Goal: Task Accomplishment & Management: Complete application form

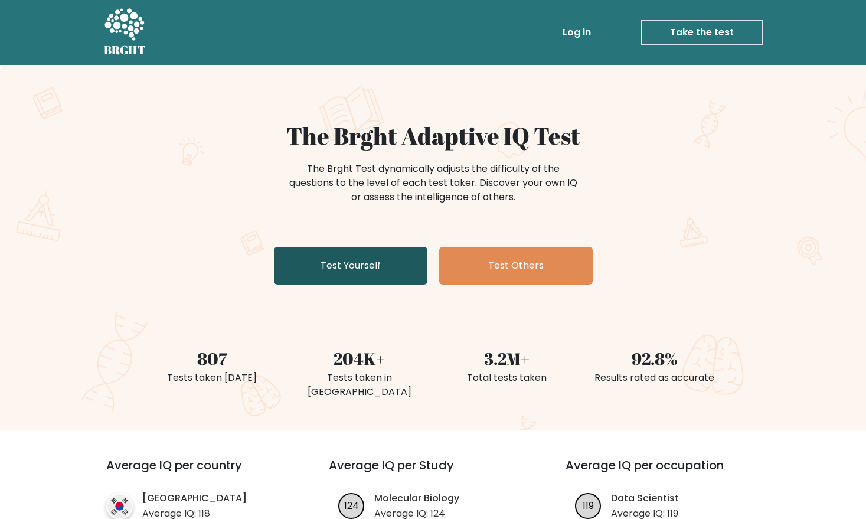
click at [379, 257] on link "Test Yourself" at bounding box center [350, 266] width 153 height 38
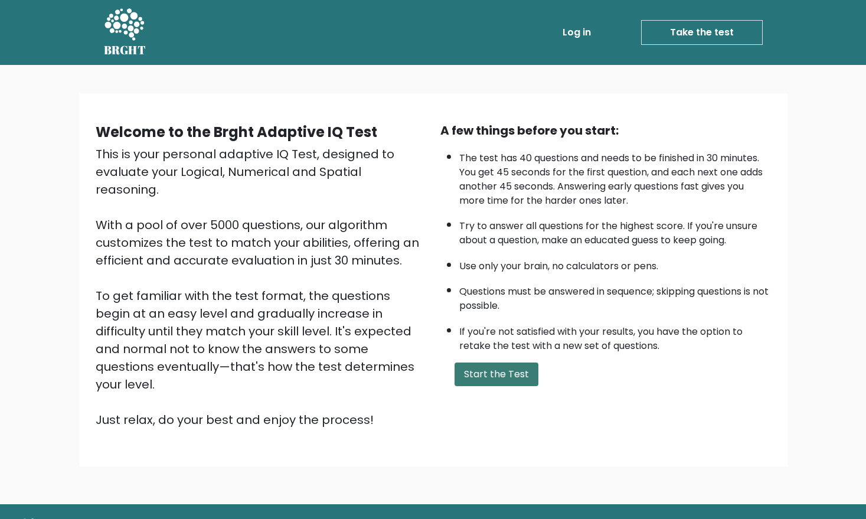
click at [492, 378] on button "Start the Test" at bounding box center [497, 374] width 84 height 24
click at [476, 381] on button "Start the Test" at bounding box center [497, 374] width 84 height 24
click at [496, 374] on button "Start the Test" at bounding box center [497, 374] width 84 height 24
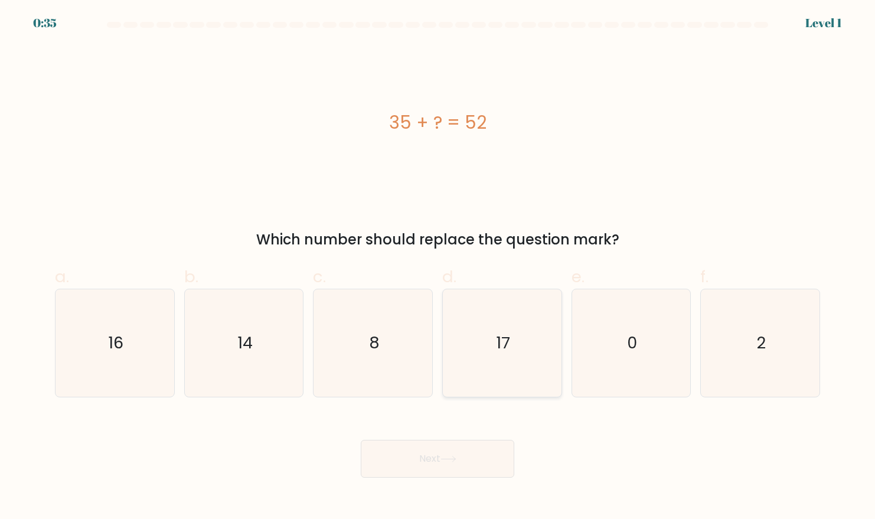
click at [482, 329] on icon "17" at bounding box center [501, 342] width 107 height 107
click at [438, 267] on input "d. 17" at bounding box center [437, 264] width 1 height 8
radio input "true"
click at [441, 459] on button "Next" at bounding box center [437, 459] width 153 height 38
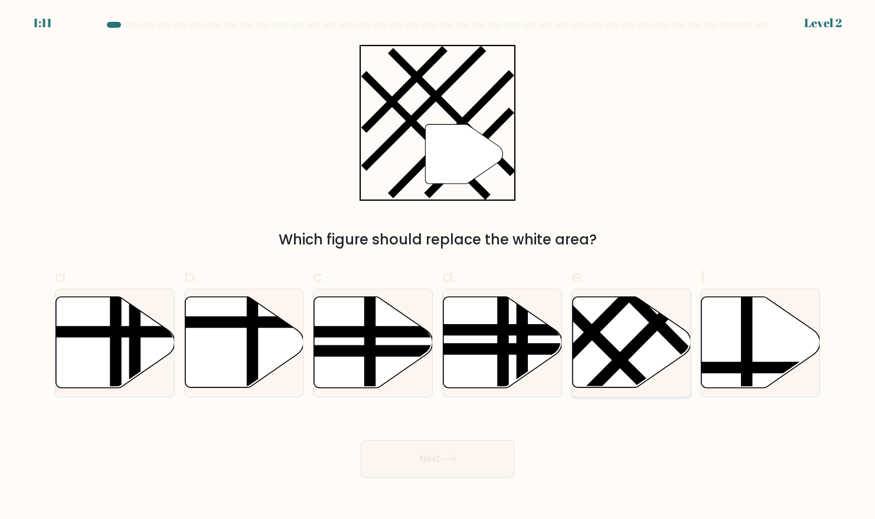
click at [615, 352] on line at bounding box center [573, 314] width 190 height 189
click at [438, 267] on input "e." at bounding box center [437, 264] width 1 height 8
radio input "true"
click at [481, 466] on button "Next" at bounding box center [437, 459] width 153 height 38
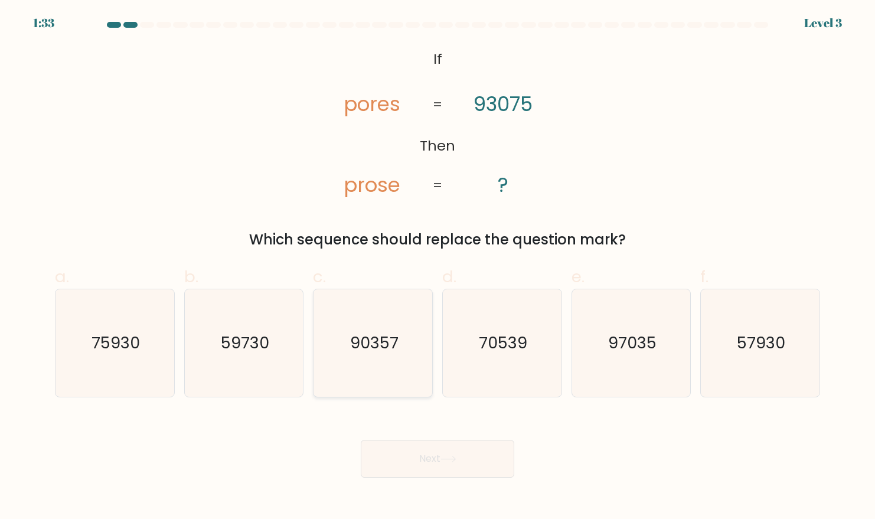
drag, startPoint x: 385, startPoint y: 379, endPoint x: 375, endPoint y: 382, distance: 10.1
click at [384, 379] on icon "90357" at bounding box center [372, 342] width 107 height 107
click at [437, 267] on input "c. 90357" at bounding box center [437, 264] width 1 height 8
radio input "true"
click at [483, 463] on button "Next" at bounding box center [437, 459] width 153 height 38
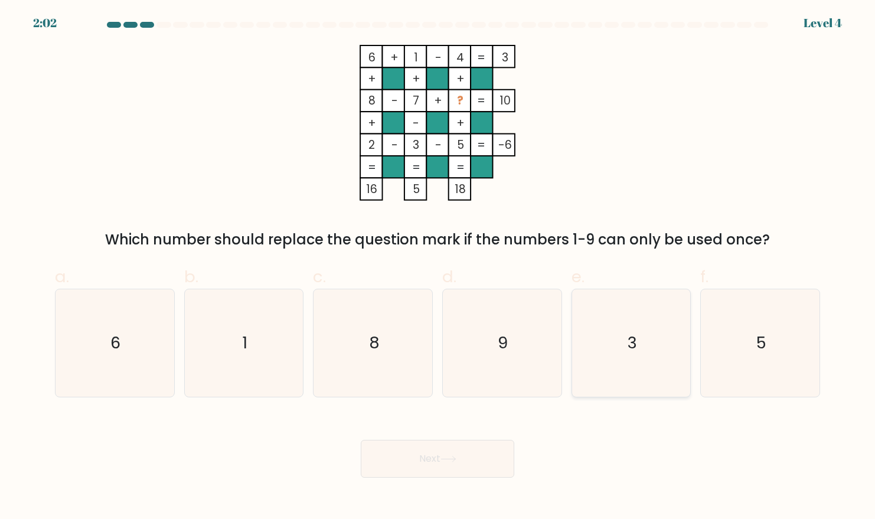
click at [641, 341] on icon "3" at bounding box center [630, 342] width 107 height 107
click at [438, 267] on input "e. 3" at bounding box center [437, 264] width 1 height 8
radio input "true"
click at [479, 321] on icon "9" at bounding box center [501, 342] width 107 height 107
click at [438, 267] on input "d. 9" at bounding box center [437, 264] width 1 height 8
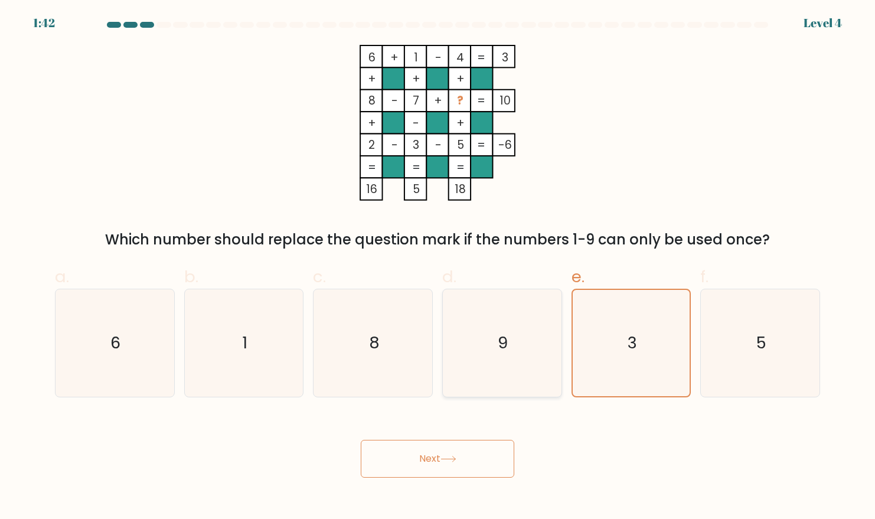
radio input "true"
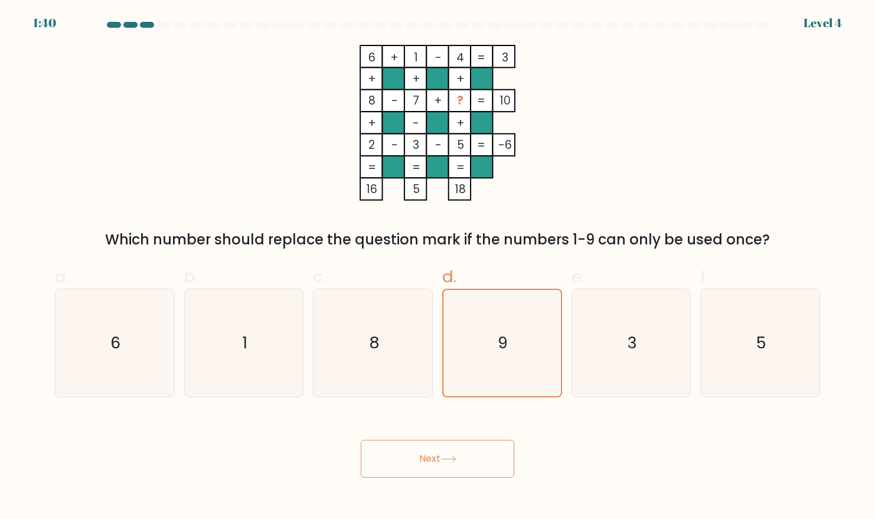
click at [480, 469] on button "Next" at bounding box center [437, 459] width 153 height 38
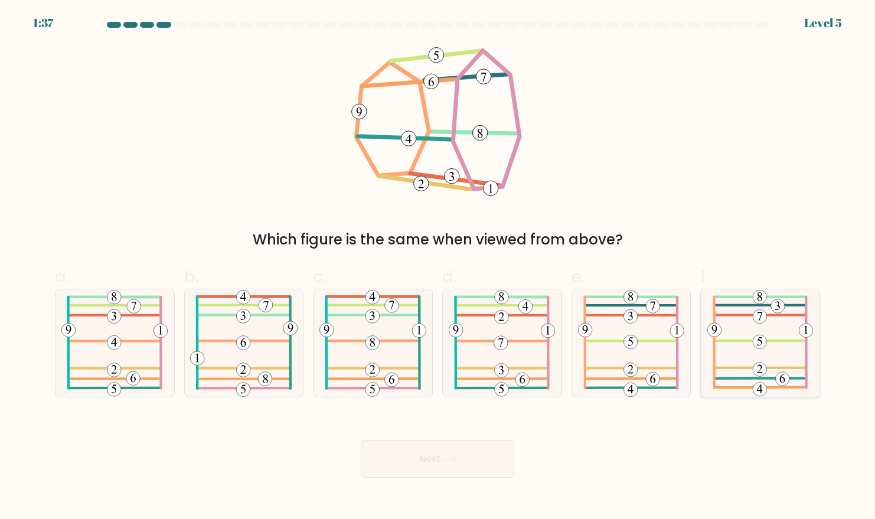
click at [774, 329] on icon at bounding box center [760, 342] width 106 height 107
click at [438, 267] on input "f." at bounding box center [437, 264] width 1 height 8
radio input "true"
click at [434, 470] on button "Next" at bounding box center [437, 459] width 153 height 38
click at [443, 460] on icon at bounding box center [448, 459] width 16 height 6
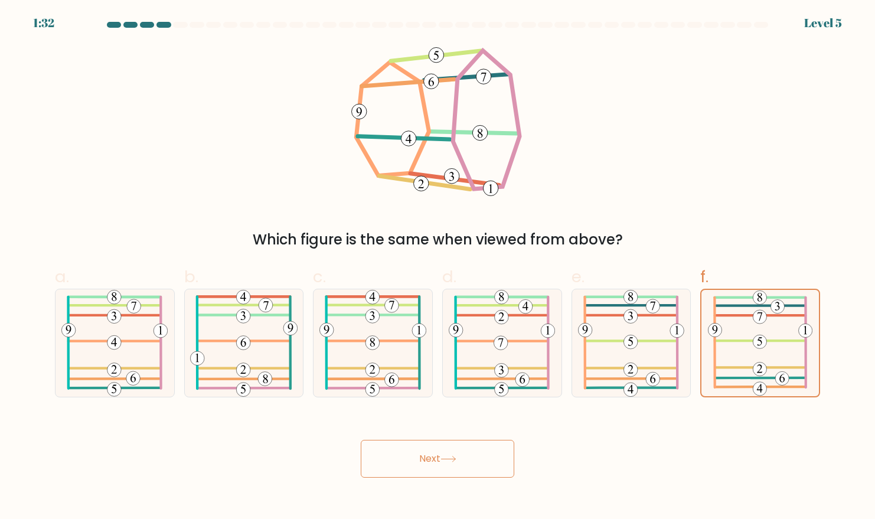
click at [440, 455] on button "Next" at bounding box center [437, 459] width 153 height 38
click at [456, 457] on icon at bounding box center [448, 459] width 16 height 6
click at [449, 461] on icon at bounding box center [448, 459] width 16 height 6
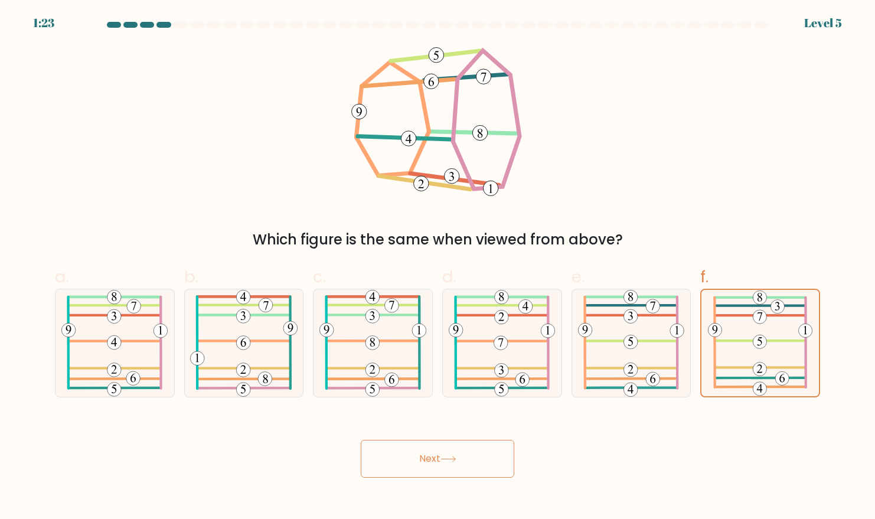
click at [449, 461] on icon at bounding box center [448, 459] width 16 height 6
click at [630, 349] on icon at bounding box center [631, 342] width 106 height 107
click at [438, 267] on input "e." at bounding box center [437, 264] width 1 height 8
radio input "true"
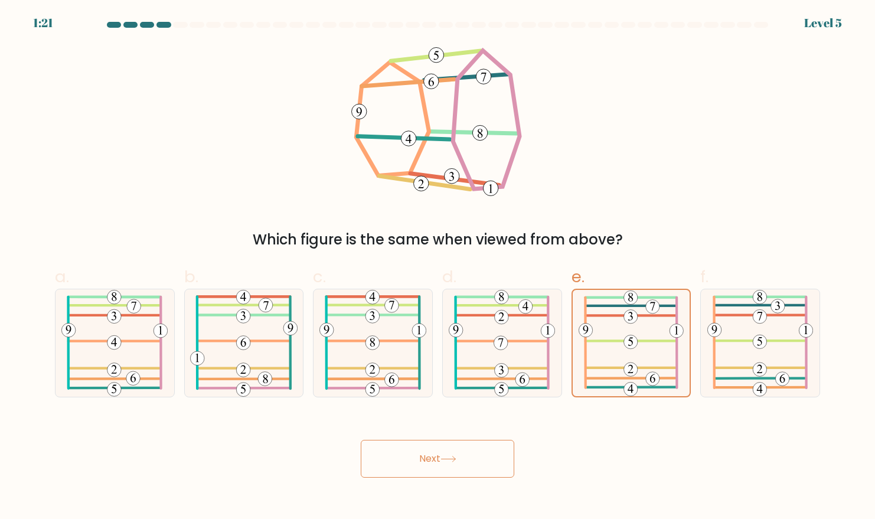
click at [462, 446] on button "Next" at bounding box center [437, 459] width 153 height 38
click at [455, 446] on button "Next" at bounding box center [437, 459] width 153 height 38
click at [508, 354] on icon at bounding box center [502, 342] width 106 height 107
click at [438, 267] on input "d." at bounding box center [437, 264] width 1 height 8
radio input "true"
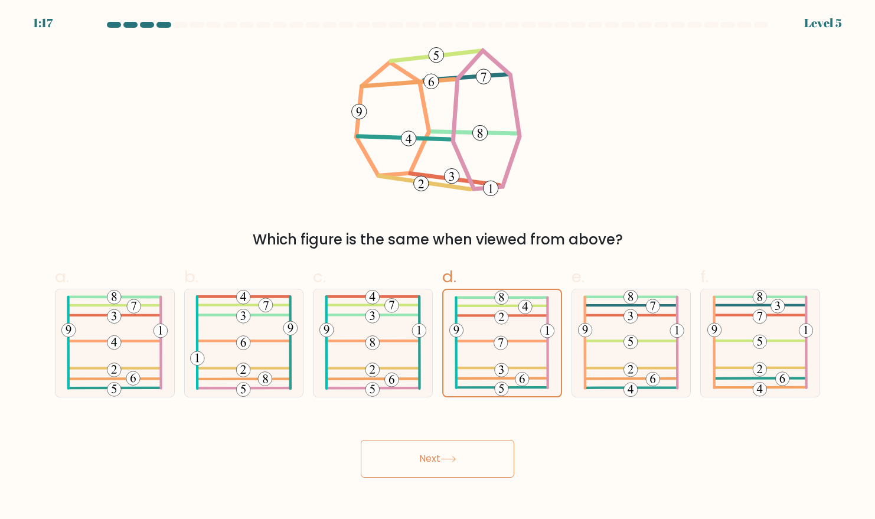
click at [456, 454] on button "Next" at bounding box center [437, 459] width 153 height 38
click at [456, 453] on button "Next" at bounding box center [437, 459] width 153 height 38
click at [646, 335] on icon at bounding box center [631, 342] width 106 height 107
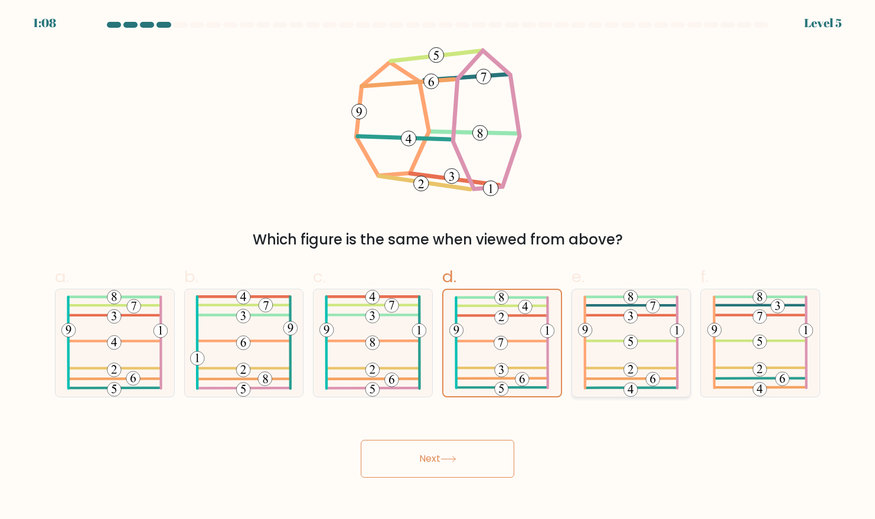
click at [438, 267] on input "e." at bounding box center [437, 264] width 1 height 8
radio input "true"
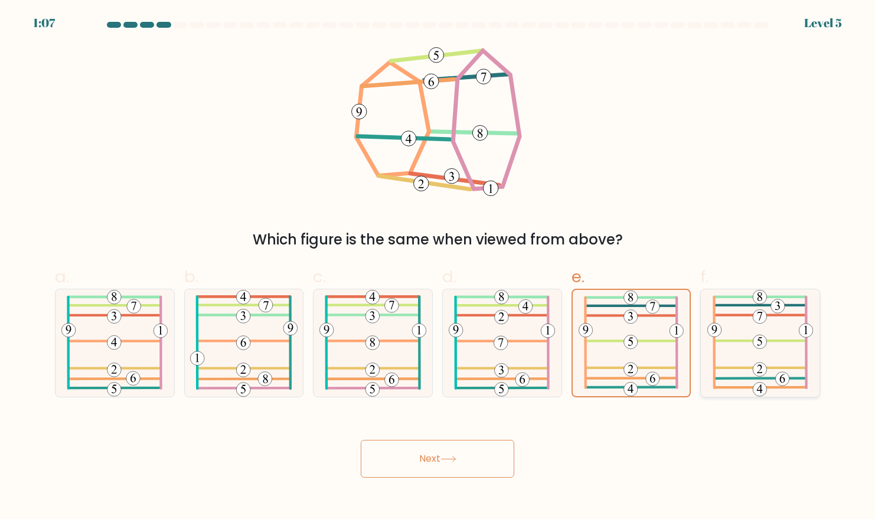
click at [782, 341] on 37 at bounding box center [760, 341] width 92 height 0
click at [438, 267] on input "f." at bounding box center [437, 264] width 1 height 8
radio input "true"
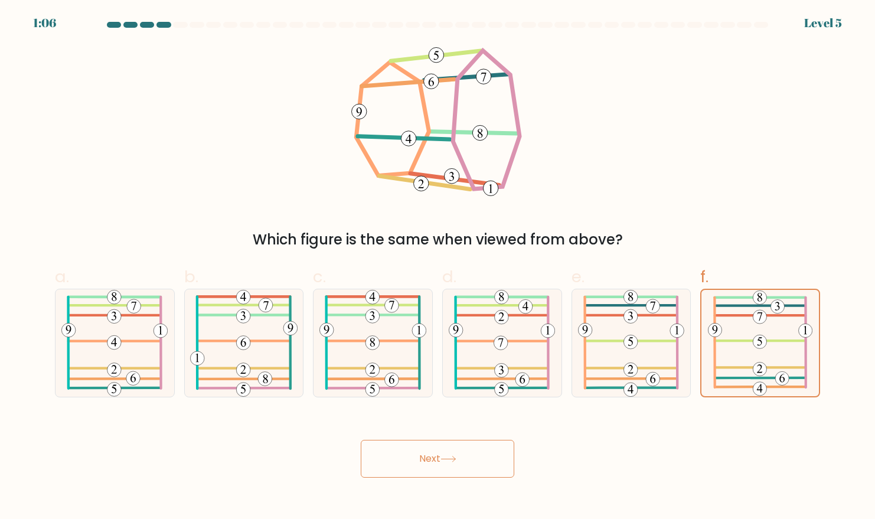
click at [450, 460] on icon at bounding box center [448, 459] width 16 height 6
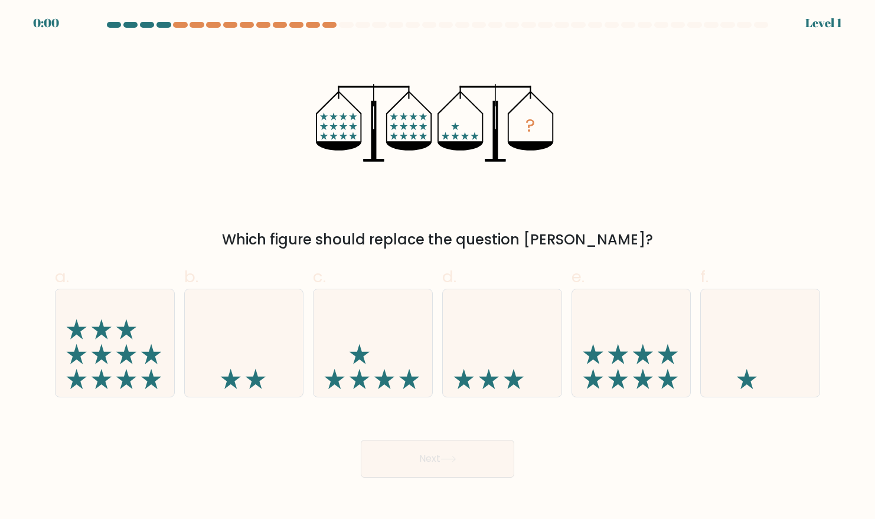
click at [120, 23] on div at bounding box center [114, 25] width 14 height 6
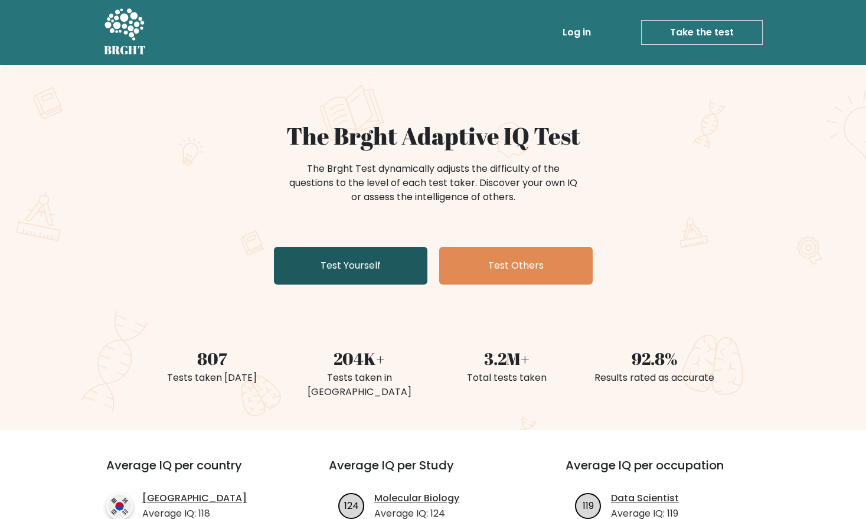
click at [394, 268] on link "Test Yourself" at bounding box center [350, 266] width 153 height 38
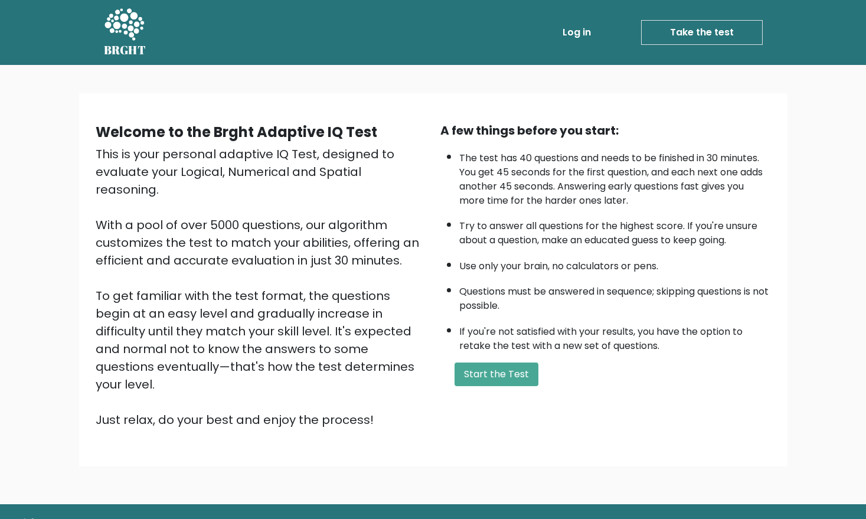
click at [714, 21] on link "Take the test" at bounding box center [702, 32] width 122 height 25
click at [725, 38] on link "Take the test" at bounding box center [702, 32] width 122 height 25
drag, startPoint x: 516, startPoint y: 357, endPoint x: 528, endPoint y: 374, distance: 20.5
click at [531, 374] on div "A few things before you start: The test has 40 questions and needs to be finish…" at bounding box center [605, 275] width 345 height 307
click at [521, 373] on button "Start the Test" at bounding box center [497, 374] width 84 height 24
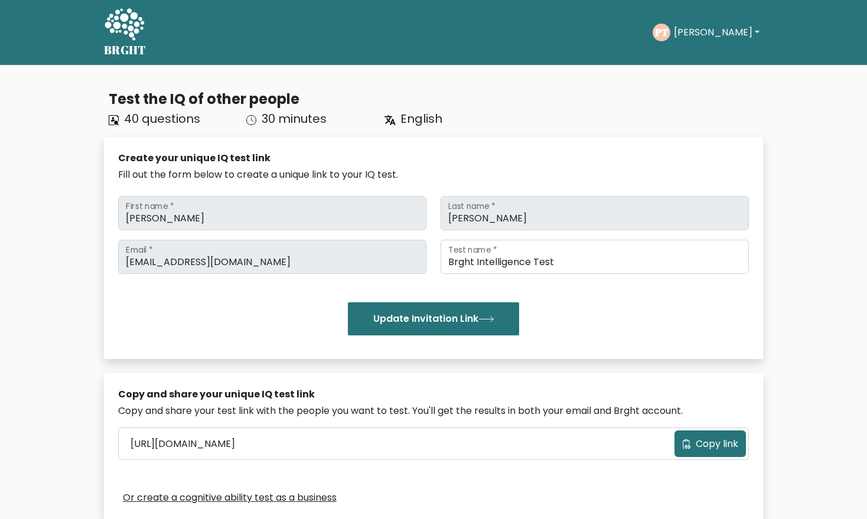
scroll to position [287, 0]
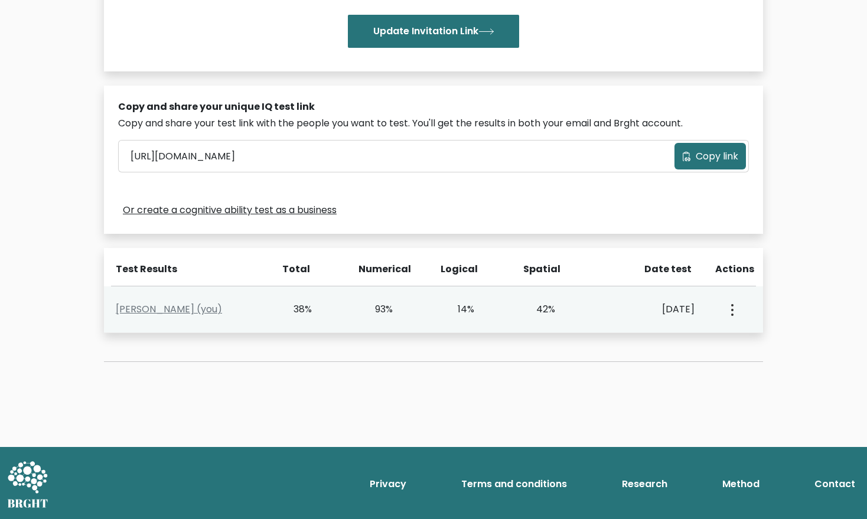
click at [728, 311] on button "button" at bounding box center [730, 309] width 9 height 37
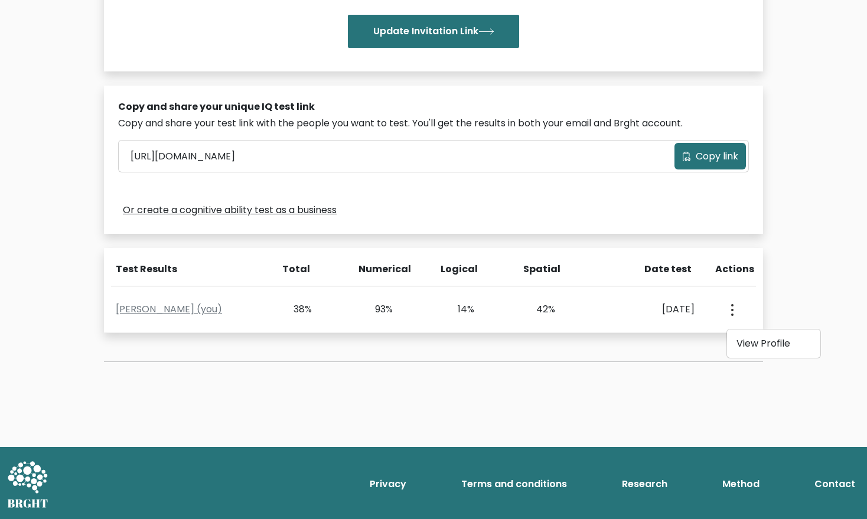
click at [491, 338] on div "Test the IQ of other people 40 questions 30 minutes English Create your unique …" at bounding box center [433, 91] width 673 height 599
